Goal: Book appointment/travel/reservation

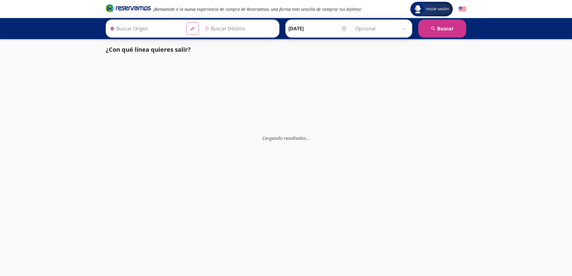
type input "[GEOGRAPHIC_DATA], [GEOGRAPHIC_DATA]"
type input "[PERSON_NAME] de Querétaro, [GEOGRAPHIC_DATA]"
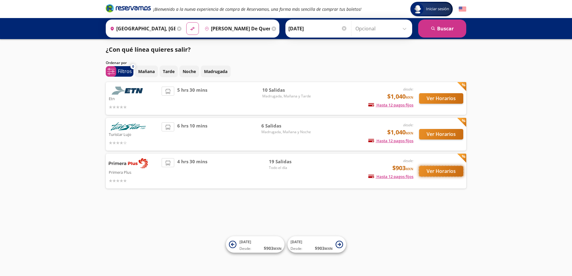
click at [423, 174] on button "Ver Horarios" at bounding box center [441, 171] width 44 height 11
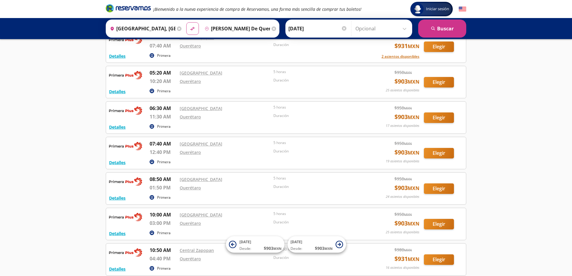
scroll to position [68, 0]
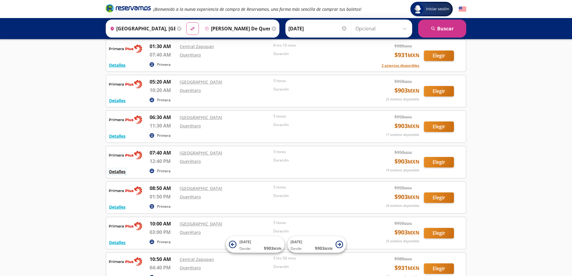
click at [121, 171] on button "Detalles" at bounding box center [117, 171] width 17 height 6
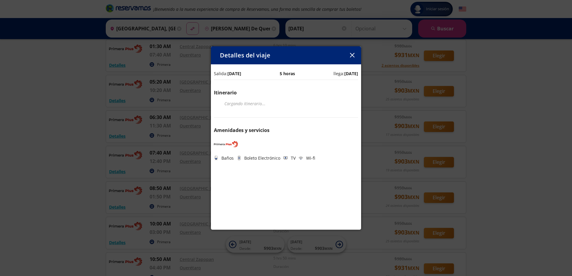
click at [351, 59] on button "button" at bounding box center [352, 55] width 9 height 9
